Goal: Find contact information: Find contact information

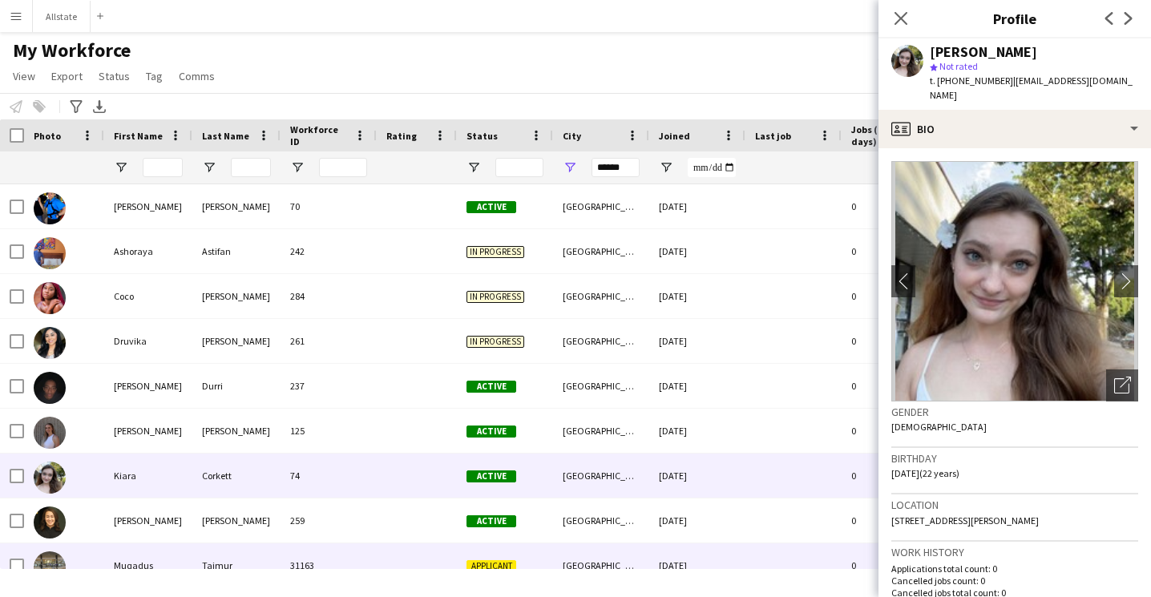
scroll to position [154, 0]
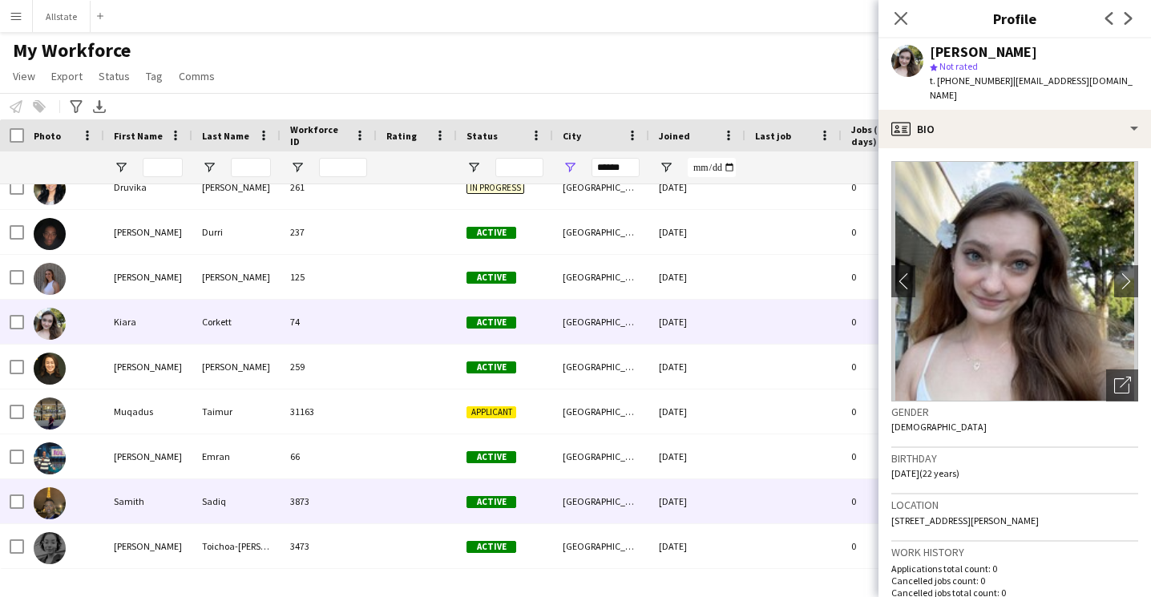
click at [563, 490] on div "[GEOGRAPHIC_DATA]" at bounding box center [601, 501] width 96 height 44
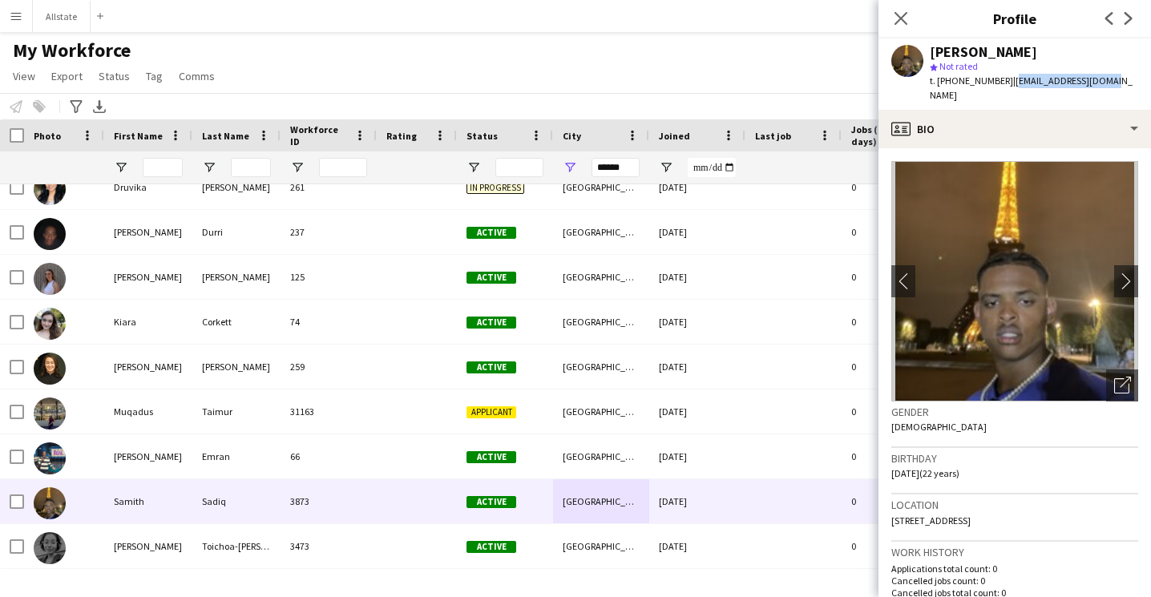
drag, startPoint x: 1099, startPoint y: 84, endPoint x: 1002, endPoint y: 87, distance: 97.0
click at [1002, 87] on div "[PERSON_NAME] star Not rated t. [PHONE_NUMBER] | [EMAIL_ADDRESS][DOMAIN_NAME]" at bounding box center [1014, 73] width 272 height 71
copy span "[EMAIL_ADDRESS][DOMAIN_NAME]"
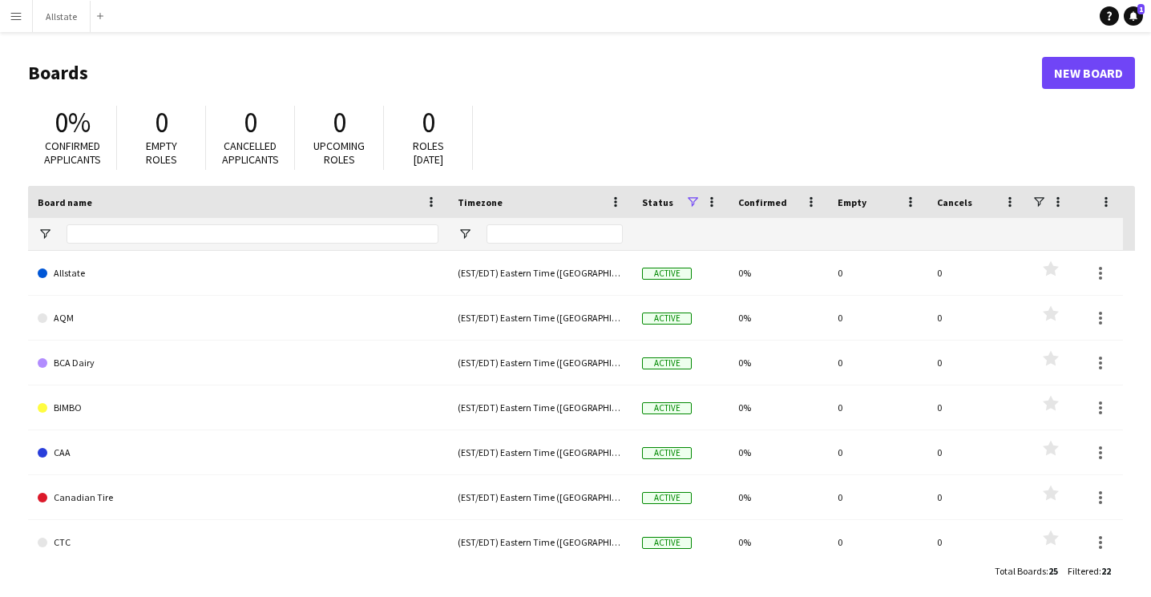
click at [17, 18] on app-icon "Menu" at bounding box center [16, 16] width 13 height 13
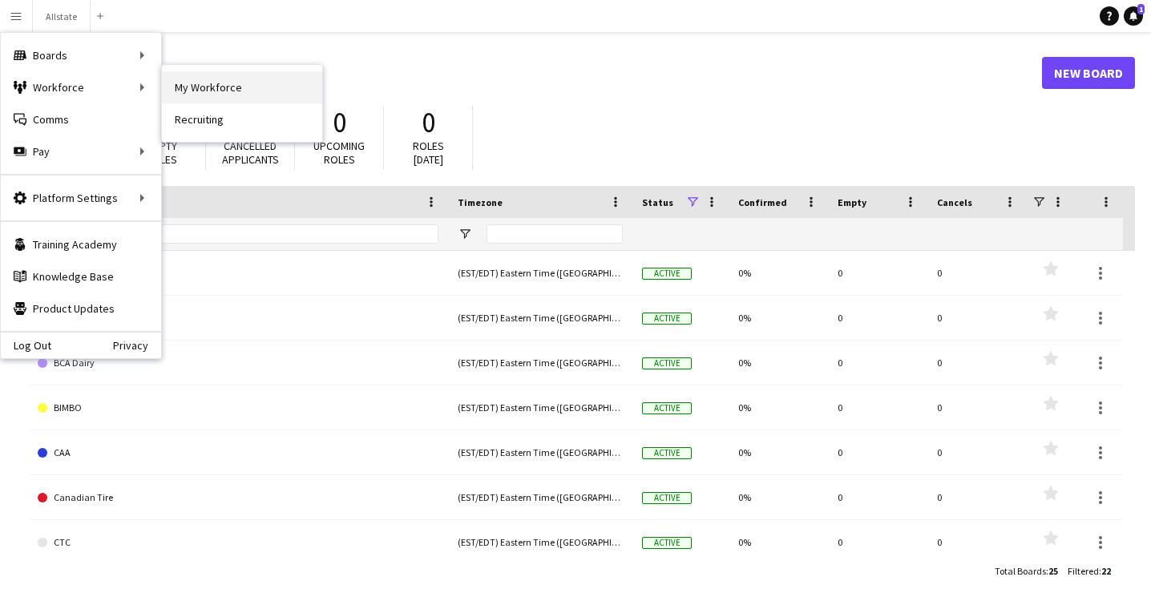
click at [183, 98] on link "My Workforce" at bounding box center [242, 87] width 160 height 32
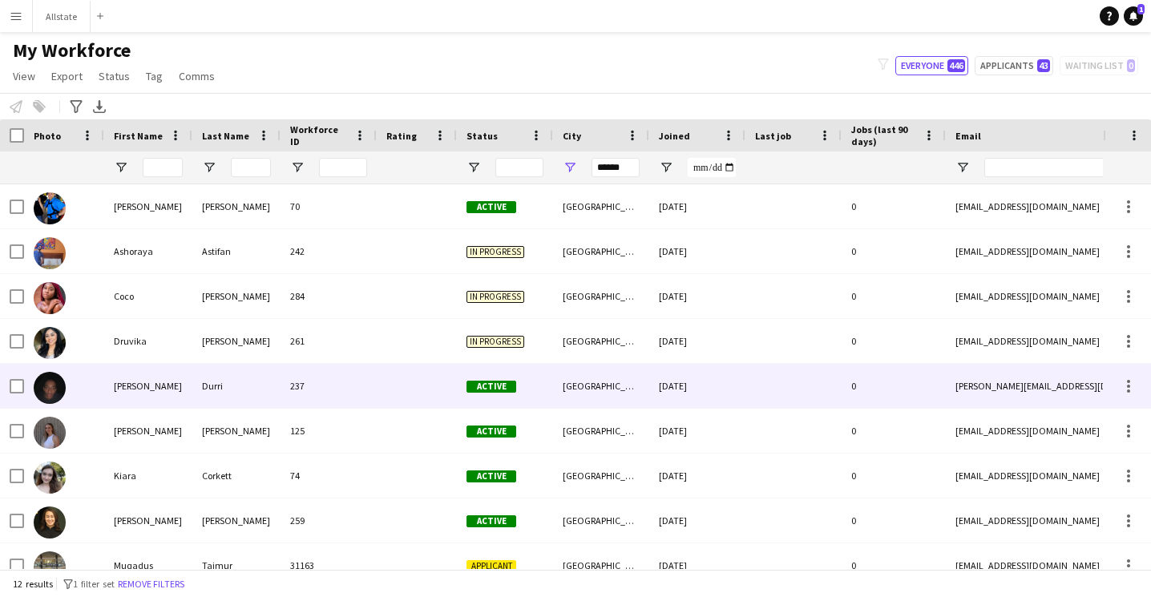
click at [339, 392] on div "237" at bounding box center [328, 386] width 96 height 44
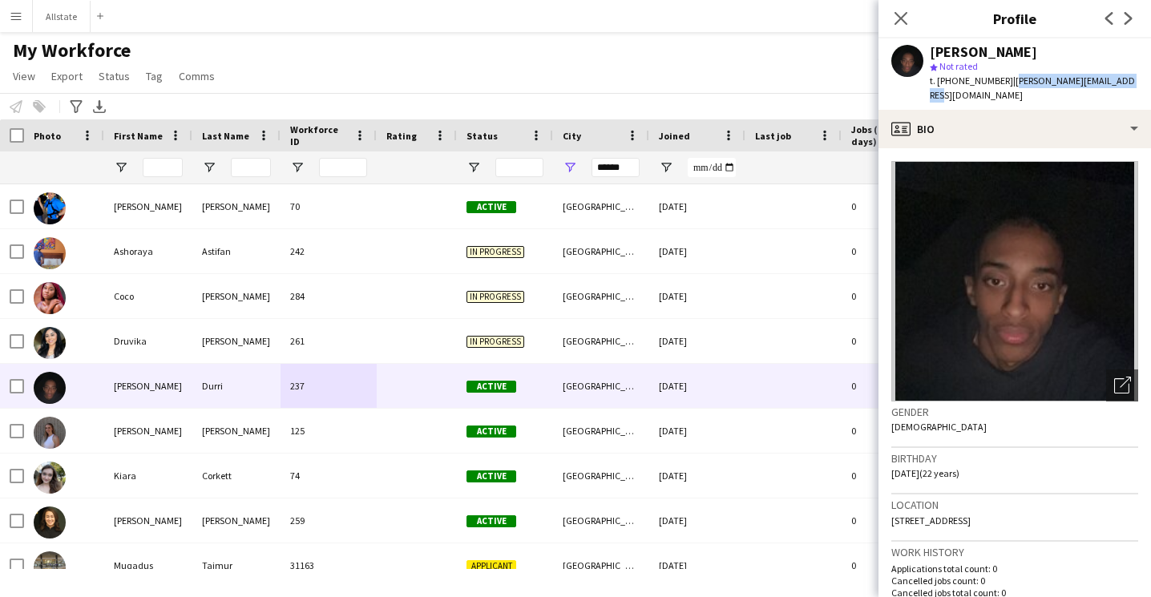
drag, startPoint x: 1116, startPoint y: 83, endPoint x: 1001, endPoint y: 83, distance: 114.6
click at [1001, 83] on div "Ibrahim Durri star Not rated t. +18253439217 | ibrahim.durri@outlook.com" at bounding box center [1014, 73] width 272 height 71
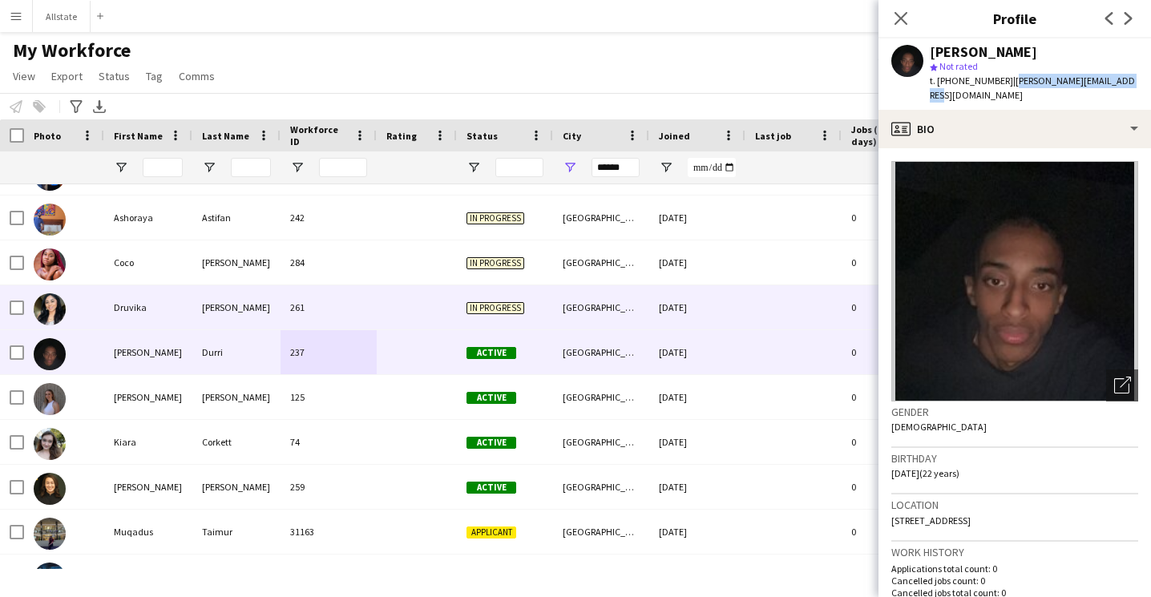
scroll to position [62, 0]
